Goal: Task Accomplishment & Management: Use online tool/utility

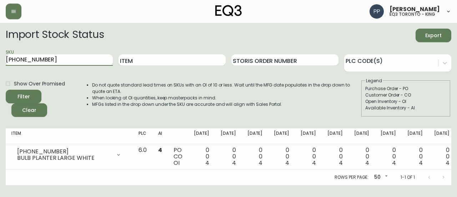
drag, startPoint x: 65, startPoint y: 63, endPoint x: 0, endPoint y: 63, distance: 65.0
click at [0, 63] on main "Import Stock Status Export SKU [PHONE_NUMBER] Item Storis Order Number PLC Code…" at bounding box center [228, 104] width 457 height 162
click at [50, 58] on input "SKU" at bounding box center [59, 59] width 107 height 11
paste input "[PHONE_NUMBER]"
click at [30, 90] on button "Filter" at bounding box center [24, 97] width 36 height 14
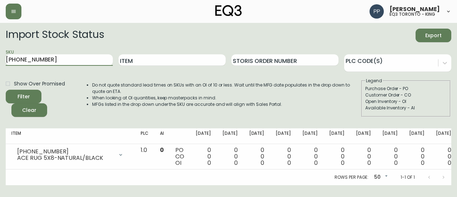
drag, startPoint x: 49, startPoint y: 60, endPoint x: 1, endPoint y: 60, distance: 47.9
click at [1, 60] on main "Import Stock Status Export SKU [PHONE_NUMBER] Item Storis Order Number PLC Code…" at bounding box center [228, 104] width 457 height 162
paste input "7221-8"
click at [35, 95] on span "Filter" at bounding box center [23, 96] width 24 height 9
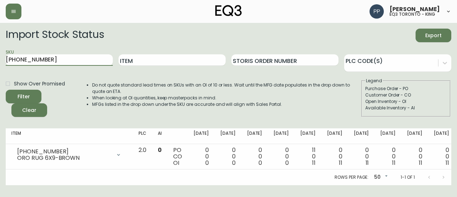
drag, startPoint x: 63, startPoint y: 61, endPoint x: 0, endPoint y: 60, distance: 62.9
click at [0, 60] on main "Import Stock Status Export SKU [PHONE_NUMBER] Item Storis Order Number PLC Code…" at bounding box center [228, 104] width 457 height 162
paste input "1223-0"
drag, startPoint x: 7, startPoint y: 75, endPoint x: 21, endPoint y: 105, distance: 33.6
click at [19, 104] on form "Import Stock Status Export SKU [PHONE_NUMBER] Item Storis Order Number PLC Code…" at bounding box center [229, 73] width 446 height 88
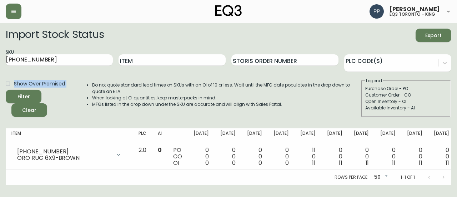
click at [36, 96] on button "Filter" at bounding box center [24, 97] width 36 height 14
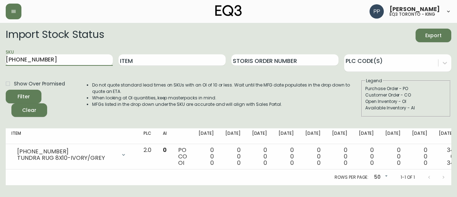
drag, startPoint x: 61, startPoint y: 62, endPoint x: 0, endPoint y: 63, distance: 60.7
click at [0, 63] on main "Import Stock Status Export SKU [PHONE_NUMBER] Item Storis Order Number PLC Code…" at bounding box center [228, 104] width 457 height 162
paste input "5512-5"
click at [15, 74] on form "Import Stock Status Export SKU [PHONE_NUMBER] Item Storis Order Number PLC Code…" at bounding box center [229, 73] width 446 height 88
click at [29, 95] on div "Filter" at bounding box center [24, 96] width 13 height 9
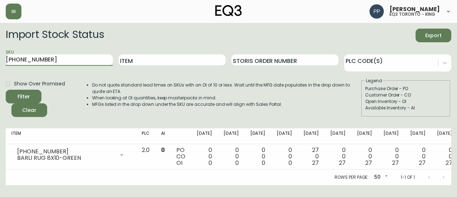
drag, startPoint x: 58, startPoint y: 61, endPoint x: 0, endPoint y: 61, distance: 57.9
click at [0, 61] on main "Import Stock Status Export SKU [PHONE_NUMBER] Item Storis Order Number PLC Code…" at bounding box center [228, 104] width 457 height 162
paste input "2223-0"
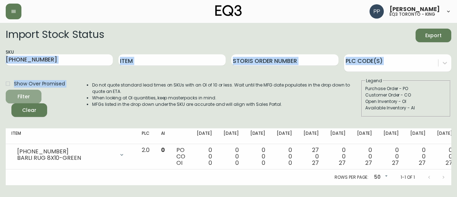
click at [33, 95] on span "Filter" at bounding box center [23, 96] width 24 height 9
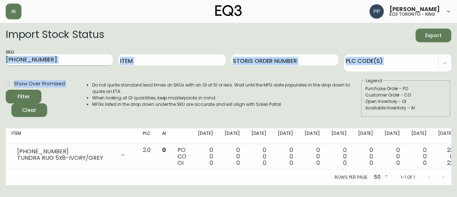
click at [80, 59] on input "[PHONE_NUMBER]" at bounding box center [59, 59] width 107 height 11
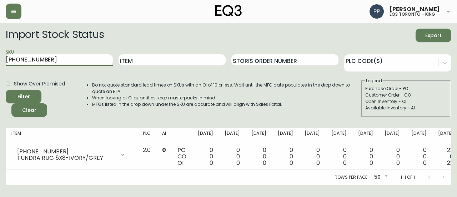
drag, startPoint x: 72, startPoint y: 61, endPoint x: 0, endPoint y: 61, distance: 72.2
click at [0, 61] on main "Import Stock Status Export SKU [PHONE_NUMBER] Item Storis Order Number PLC Code…" at bounding box center [228, 104] width 457 height 162
paste input "1-8"
type input "[PHONE_NUMBER]"
drag, startPoint x: 1, startPoint y: 61, endPoint x: 12, endPoint y: 79, distance: 21.2
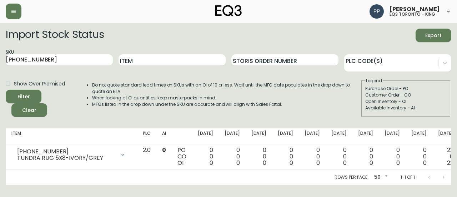
click at [11, 74] on main "Import Stock Status Export SKU [PHONE_NUMBER] Item Storis Order Number PLC Code…" at bounding box center [228, 104] width 457 height 162
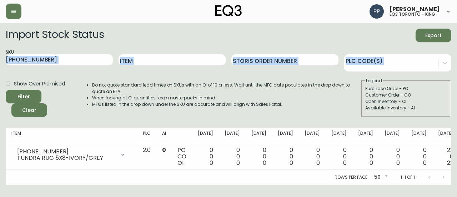
click at [21, 94] on icon "submit" at bounding box center [21, 96] width 10 height 10
